Goal: Book appointment/travel/reservation

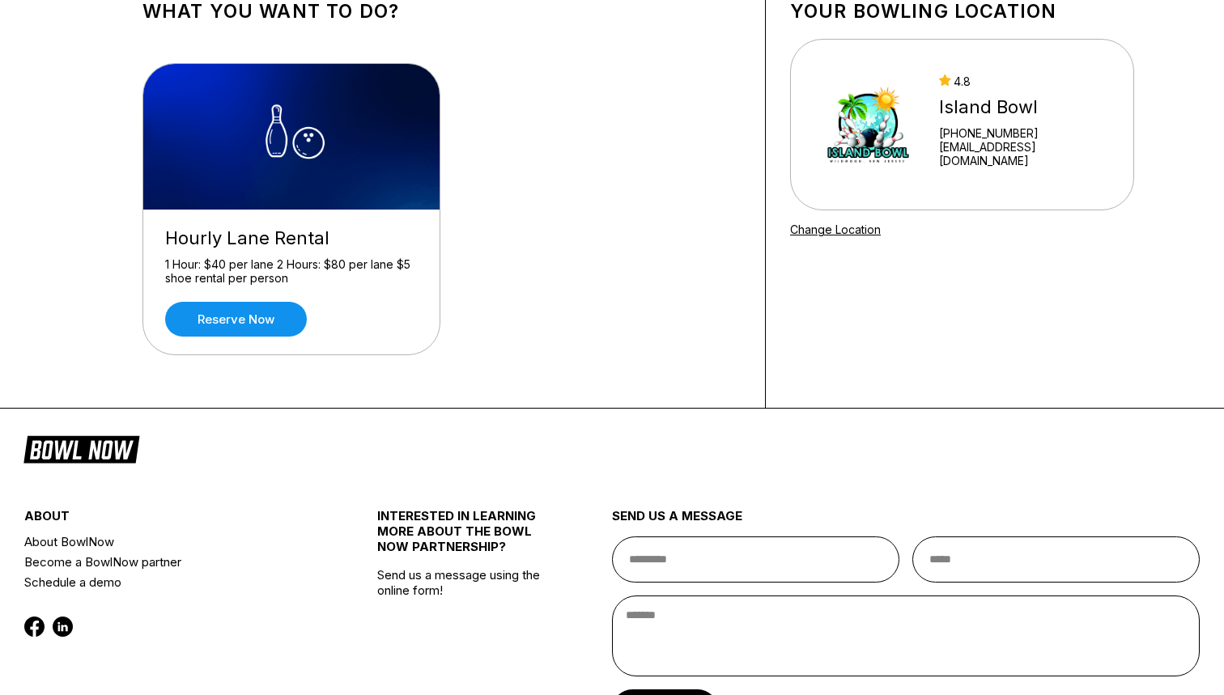
scroll to position [108, 0]
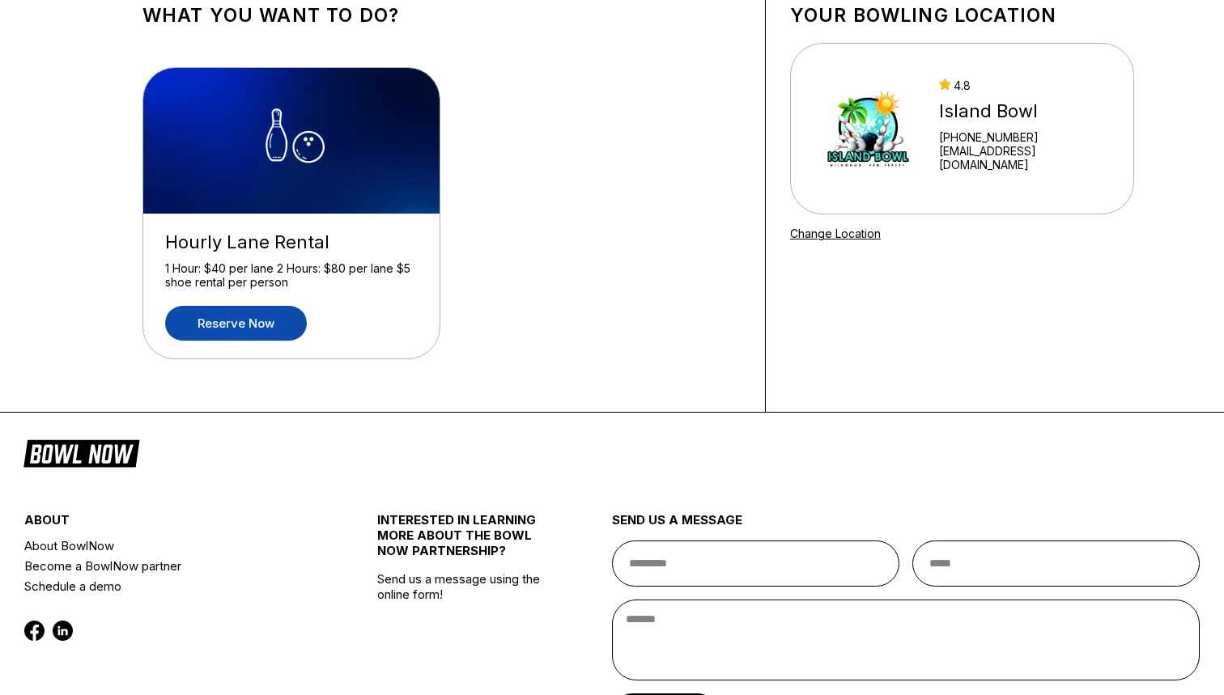
click at [268, 331] on link "Reserve now" at bounding box center [236, 323] width 142 height 35
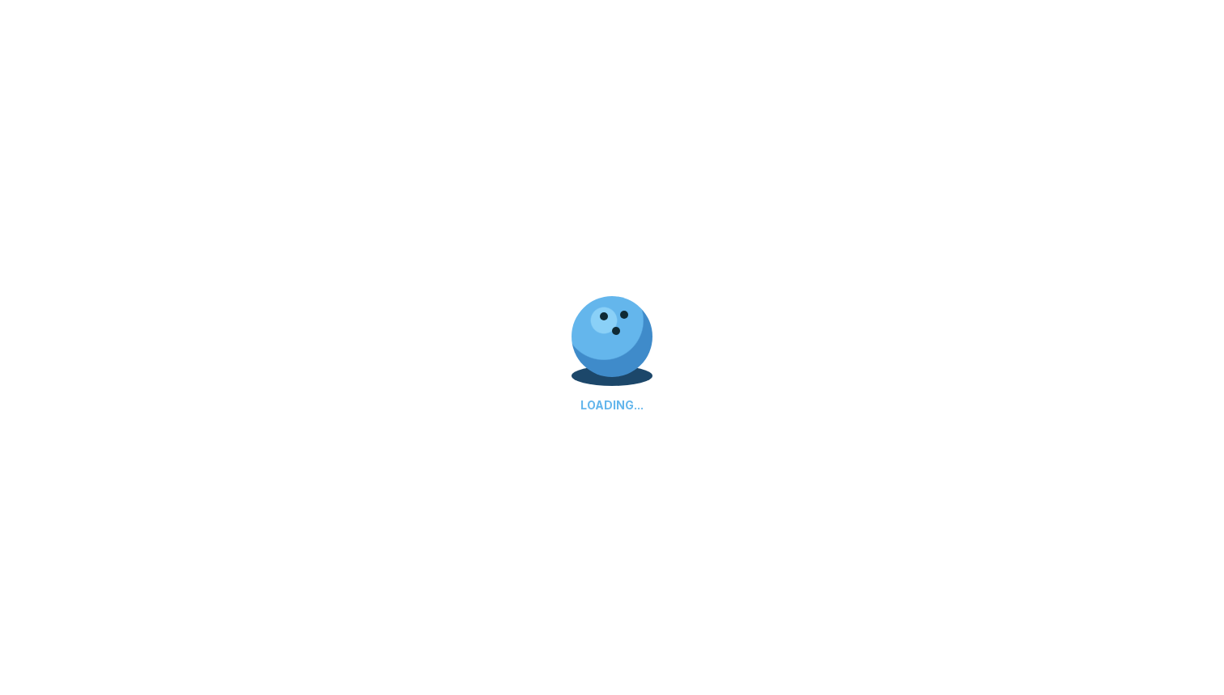
scroll to position [0, 0]
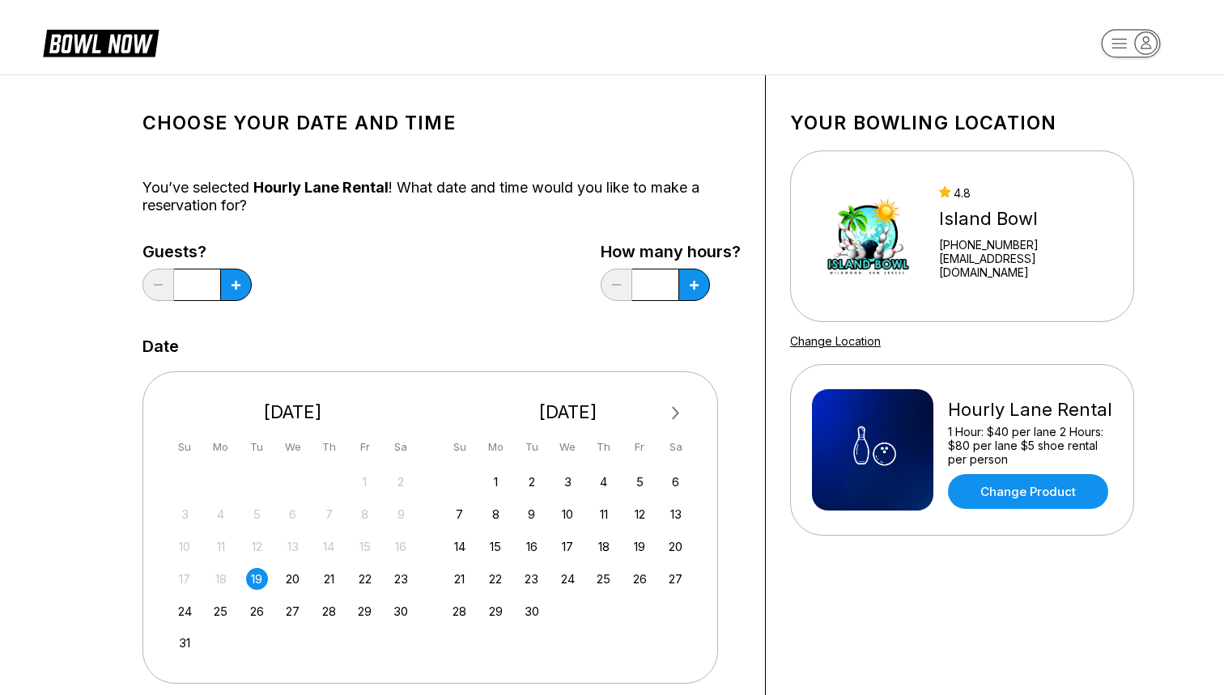
click at [257, 584] on div "19" at bounding box center [257, 579] width 22 height 22
click at [235, 286] on icon at bounding box center [235, 285] width 9 height 9
click at [147, 288] on button at bounding box center [158, 285] width 32 height 32
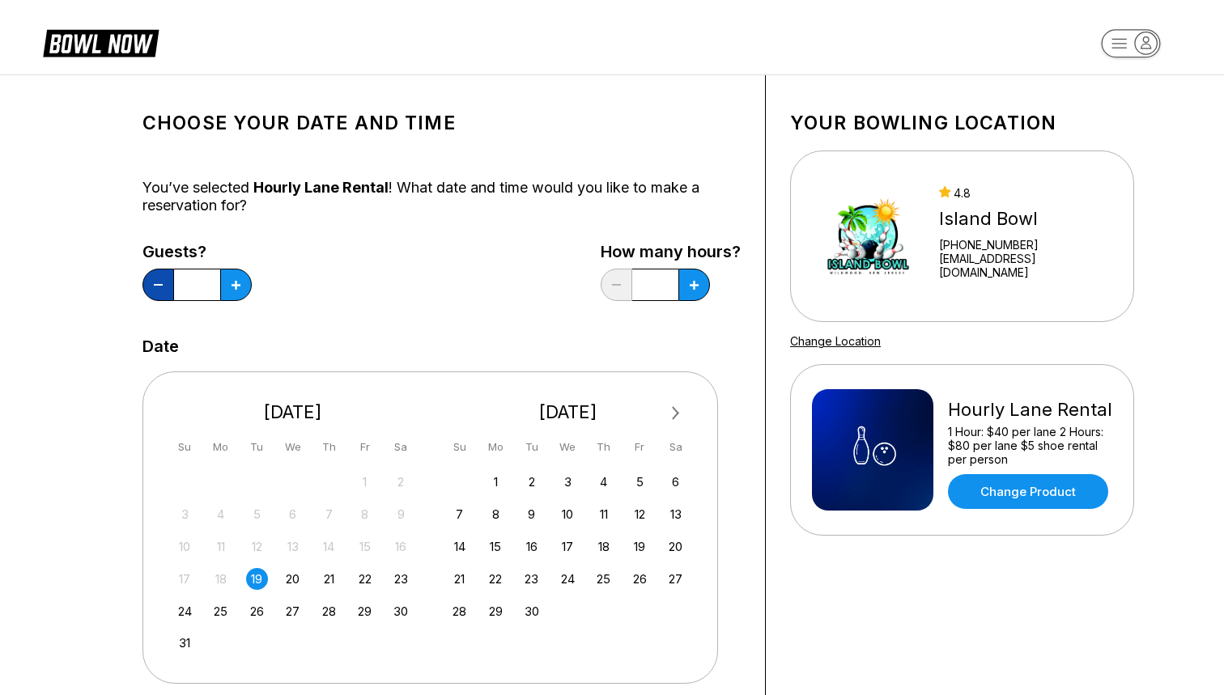
type input "*"
click at [196, 288] on input "*" at bounding box center [197, 285] width 46 height 32
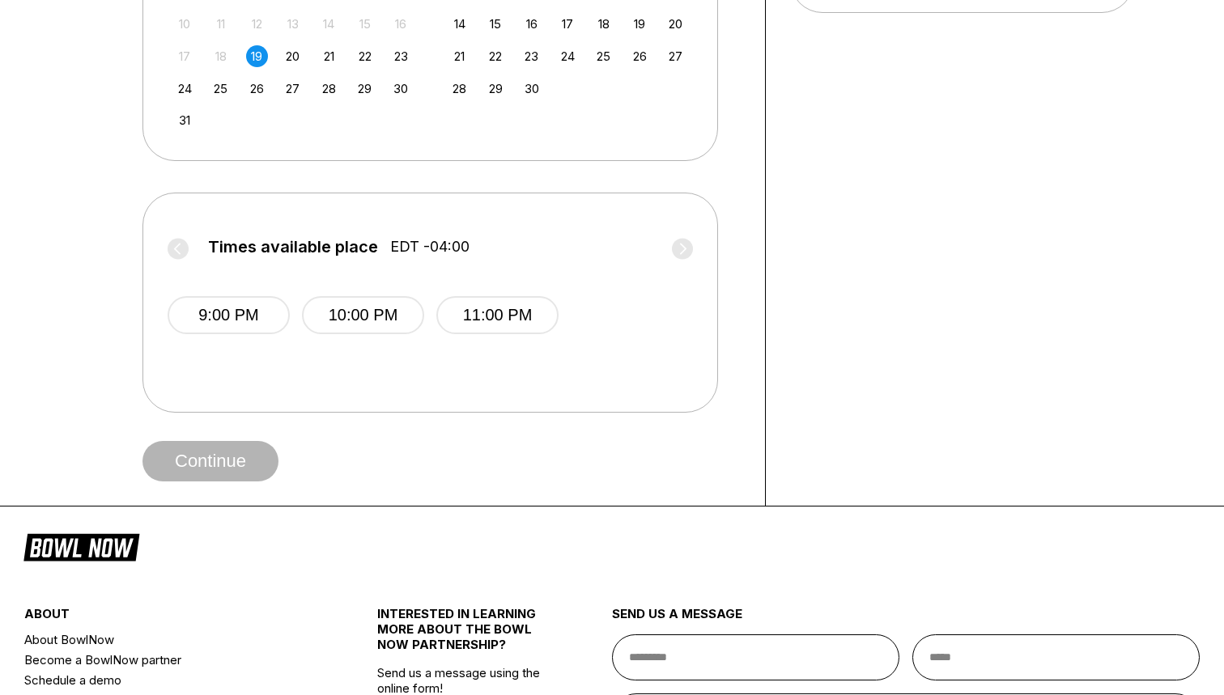
scroll to position [524, 0]
click at [257, 321] on button "9:00 PM" at bounding box center [229, 314] width 122 height 38
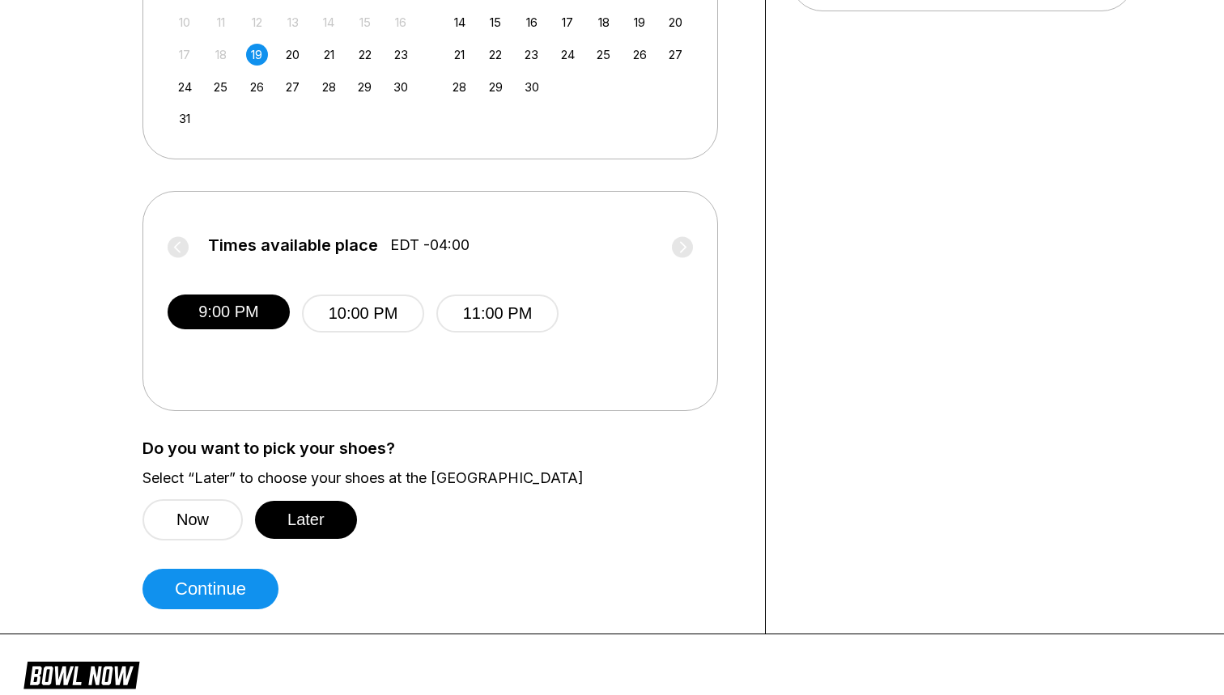
click at [693, 244] on div "Times available place EDT -04:00 9:00 PM 10:00 PM 11:00 PM" at bounding box center [429, 301] width 575 height 220
click at [686, 250] on label "Times available place EDT -04:00" at bounding box center [430, 249] width 525 height 26
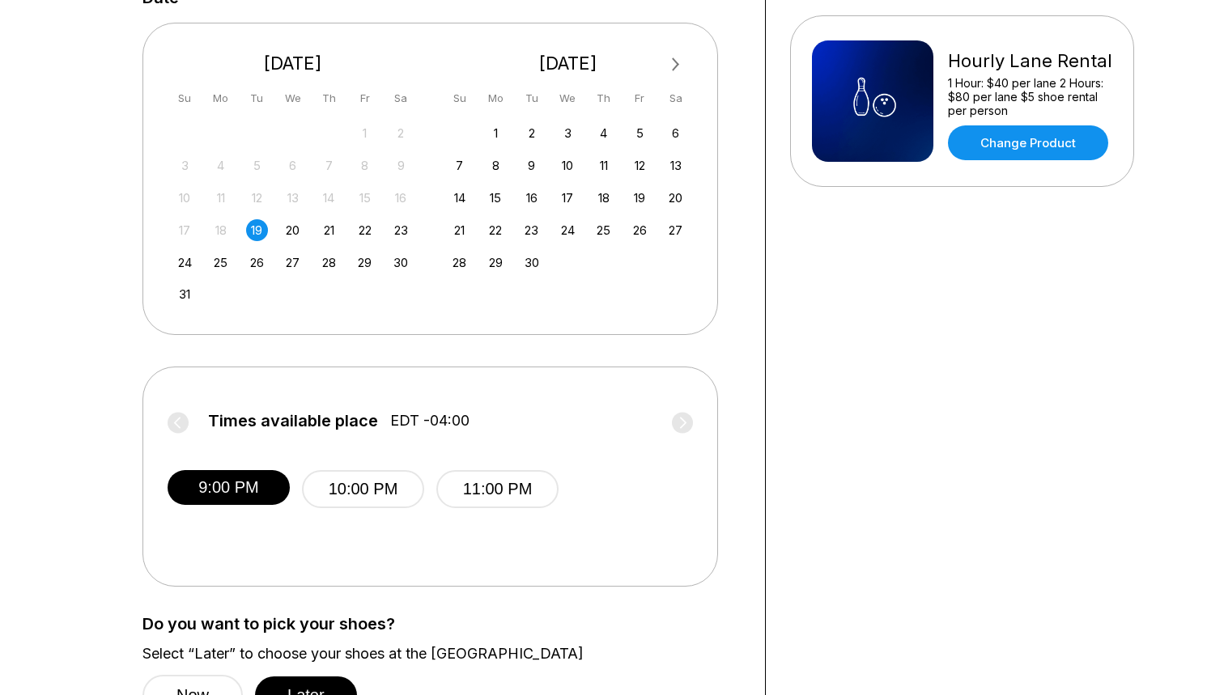
scroll to position [328, 0]
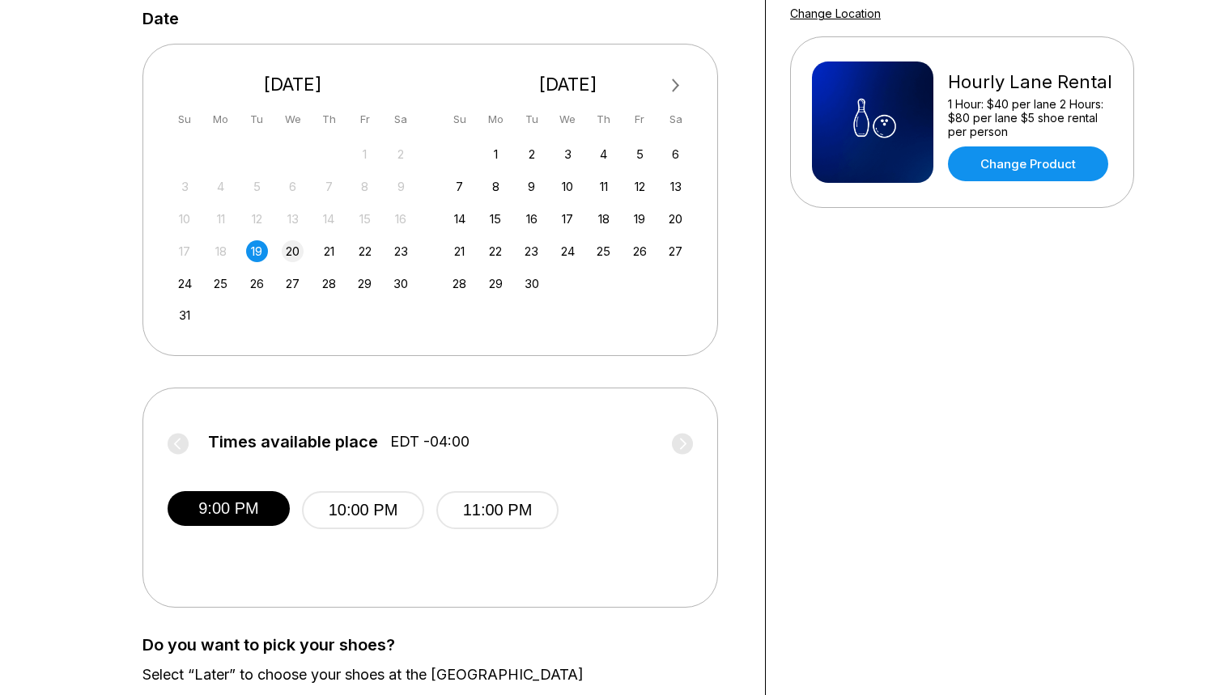
click at [294, 253] on div "20" at bounding box center [293, 251] width 22 height 22
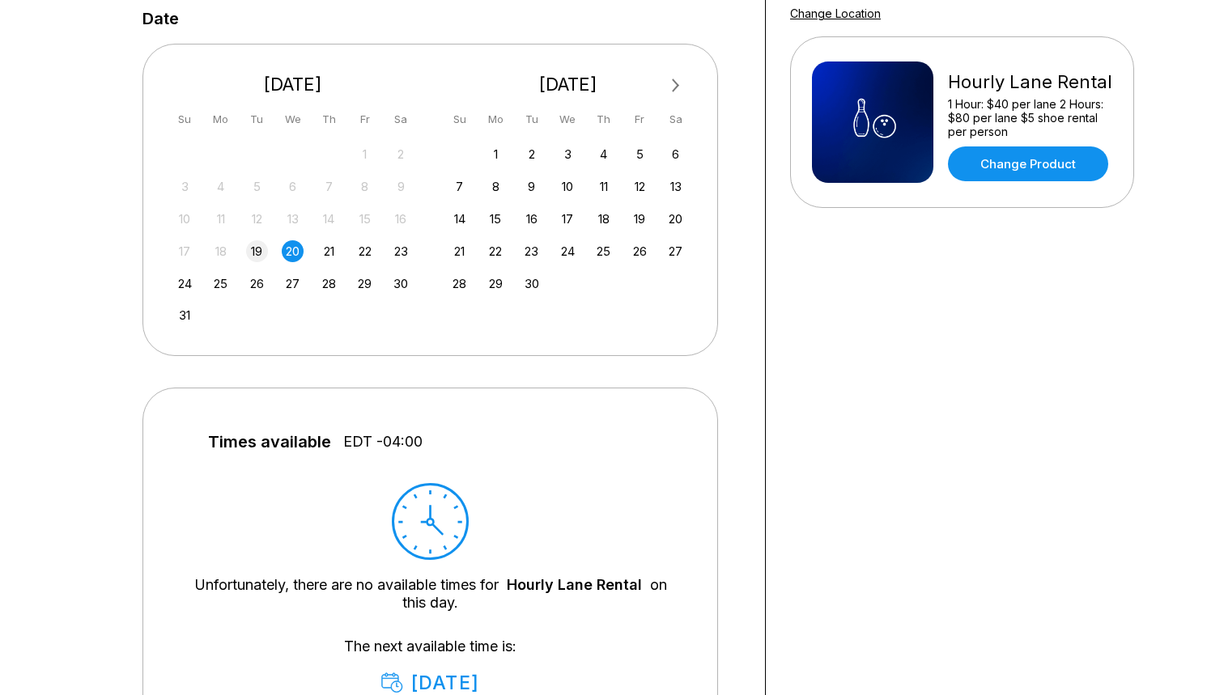
click at [256, 250] on div "19" at bounding box center [257, 251] width 22 height 22
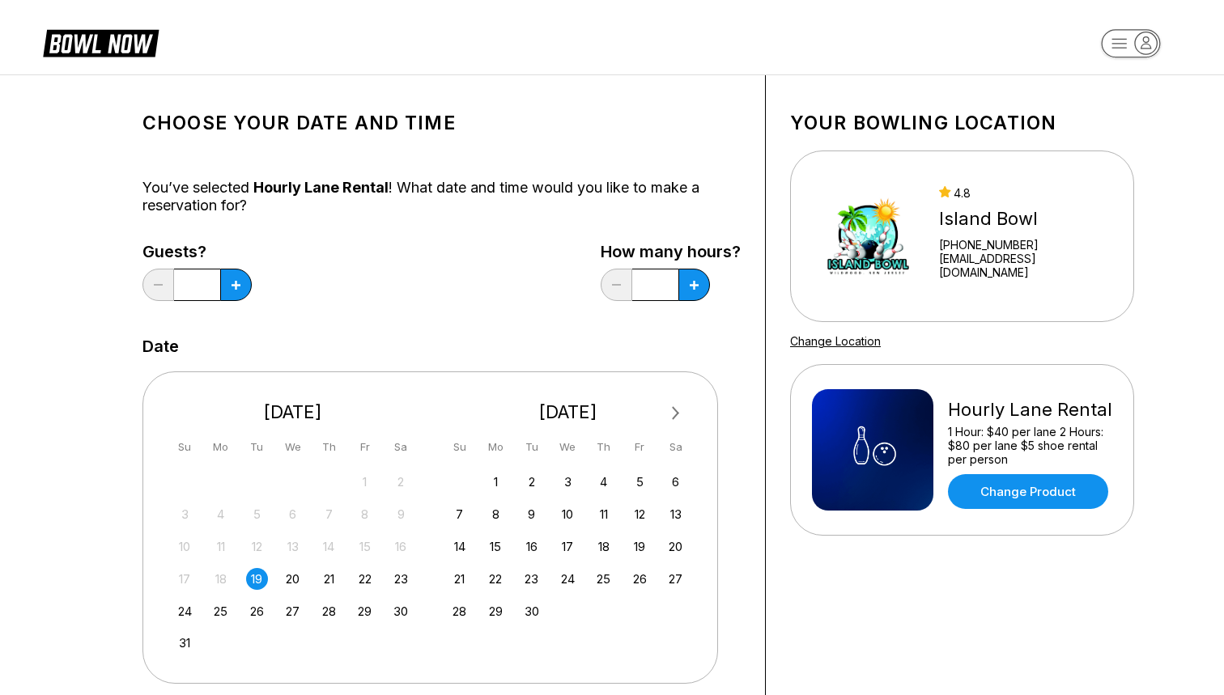
scroll to position [0, 0]
click at [1146, 45] on icon "button" at bounding box center [1146, 43] width 22 height 22
click at [1129, 49] on rect "button" at bounding box center [1130, 43] width 59 height 28
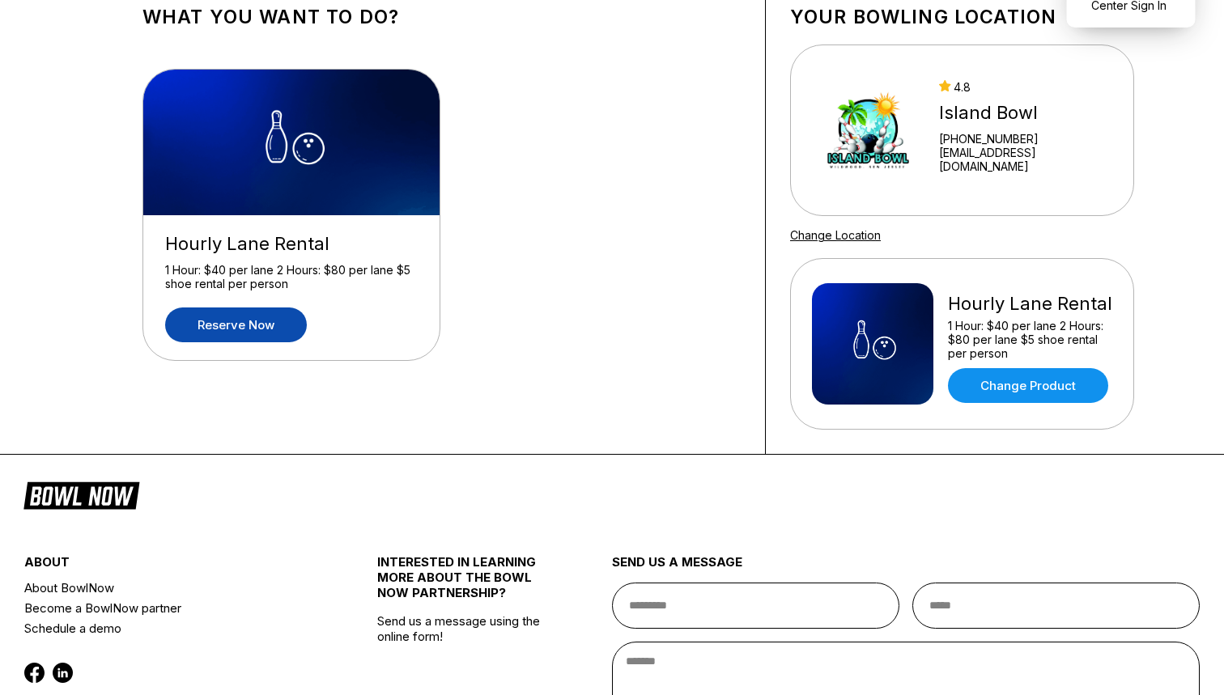
scroll to position [105, 0]
